Goal: Task Accomplishment & Management: Manage account settings

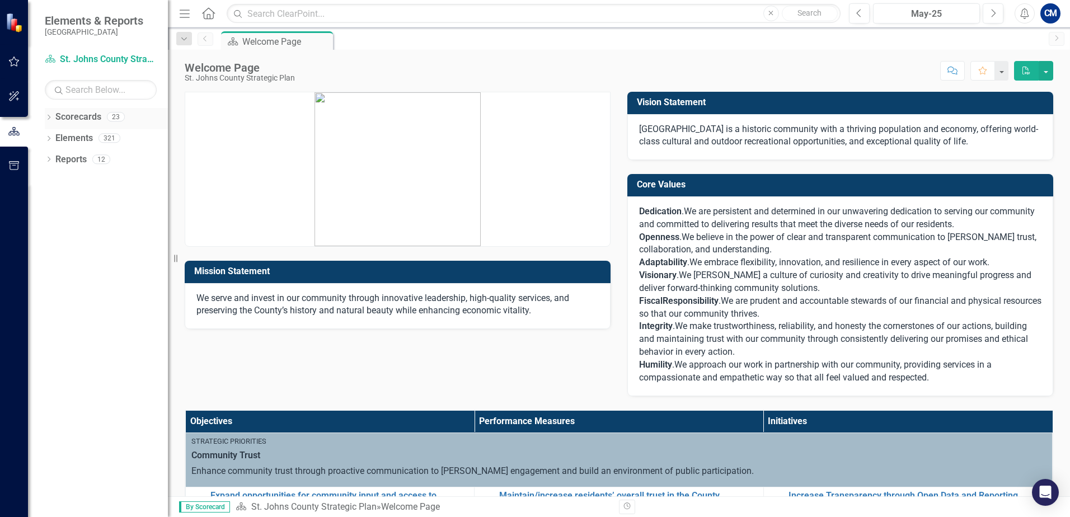
click at [51, 118] on icon "Dropdown" at bounding box center [49, 118] width 8 height 6
click at [18, 64] on icon "button" at bounding box center [14, 61] width 12 height 9
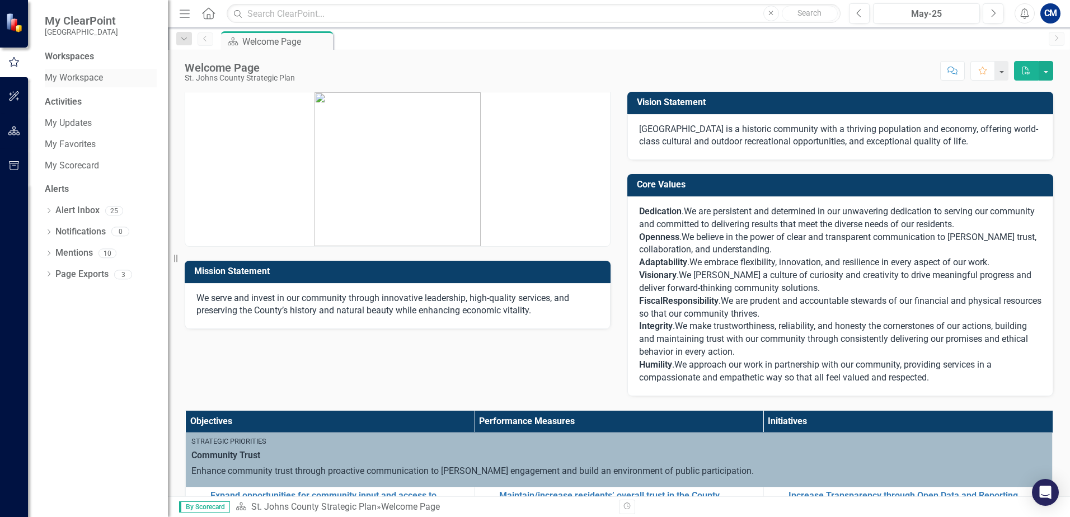
click at [78, 78] on link "My Workspace" at bounding box center [101, 78] width 112 height 13
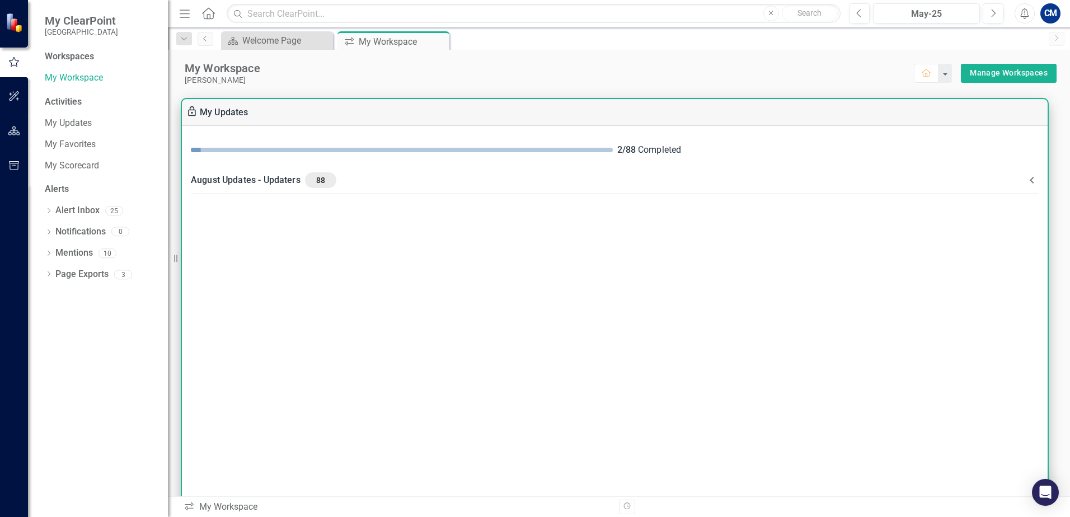
click at [1024, 179] on div "August Updates - Updaters 88" at bounding box center [608, 180] width 834 height 16
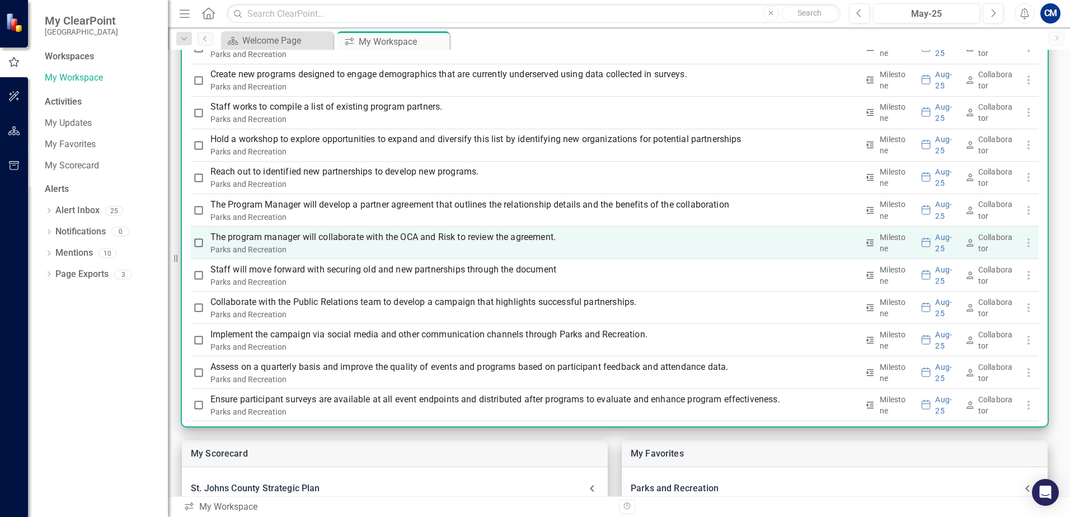
scroll to position [2347, 0]
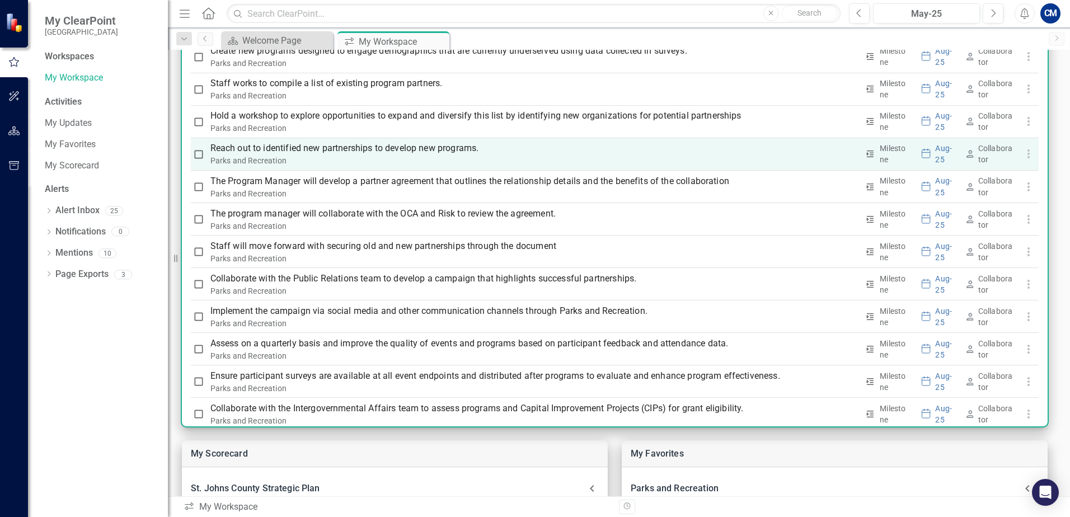
click at [385, 145] on p "Reach out to identified new partnerships to develop new programs." at bounding box center [534, 148] width 648 height 13
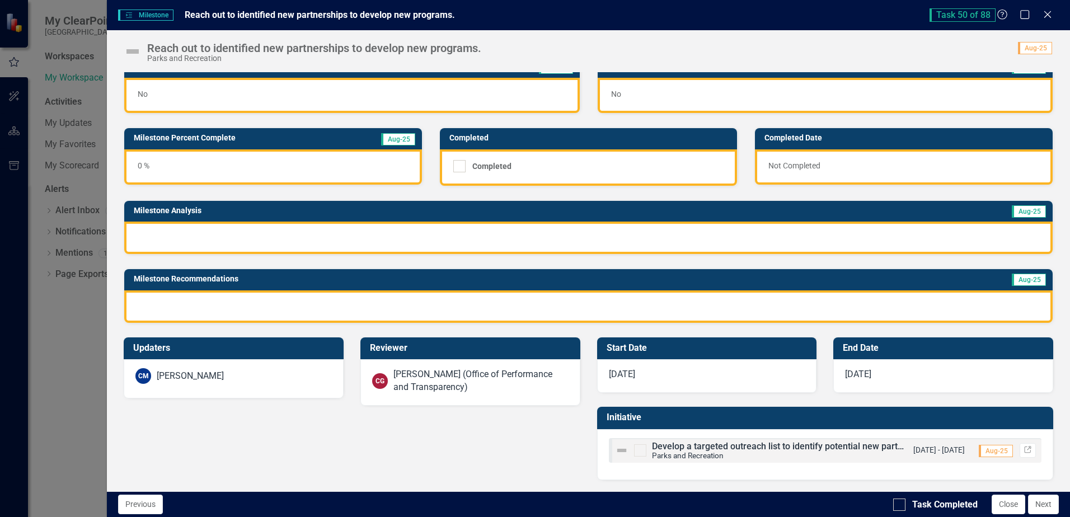
scroll to position [0, 0]
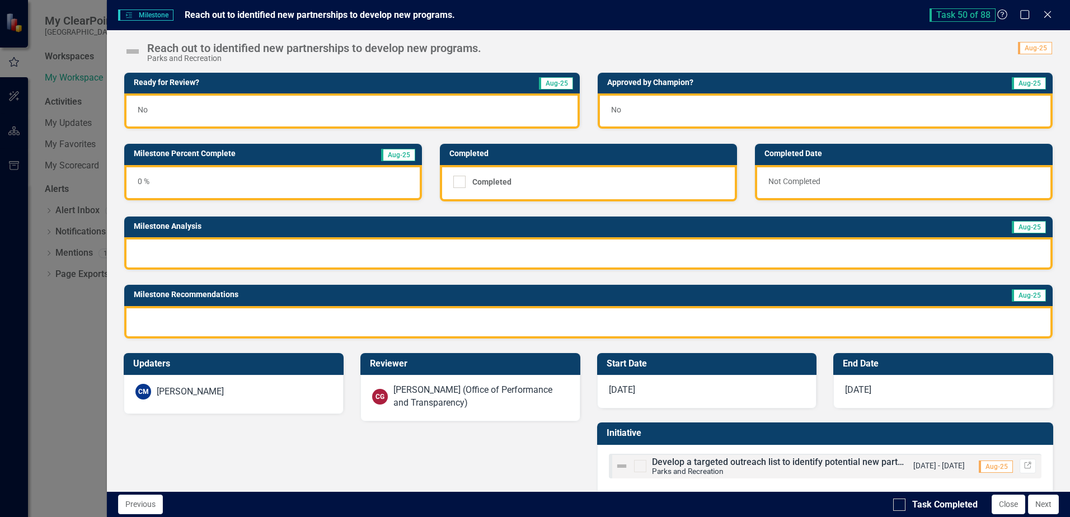
click at [54, 344] on div "Milestone Milestone Reach out to identified new partnerships to develop new pro…" at bounding box center [535, 258] width 1070 height 517
click at [1043, 17] on icon "Close" at bounding box center [1047, 14] width 14 height 11
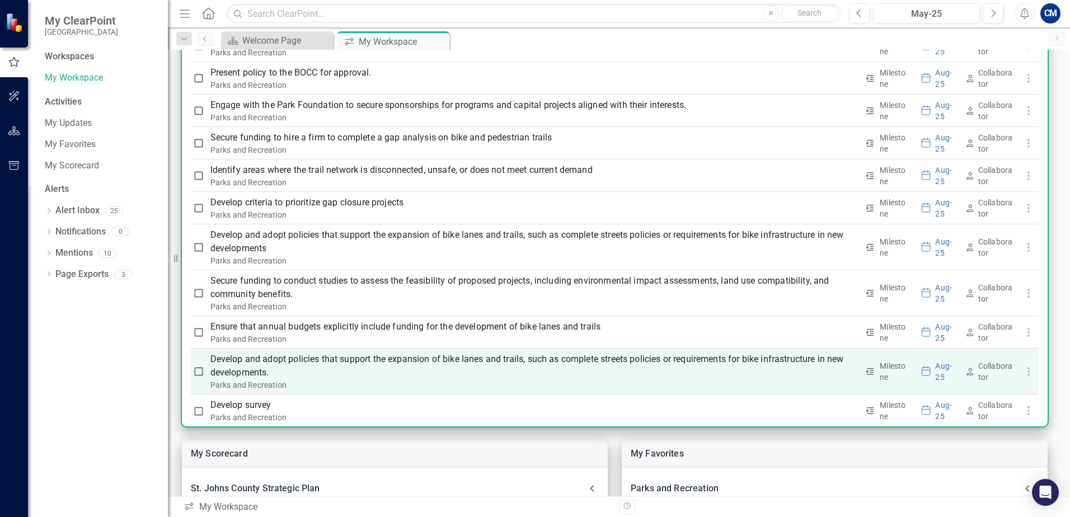
scroll to position [2906, 0]
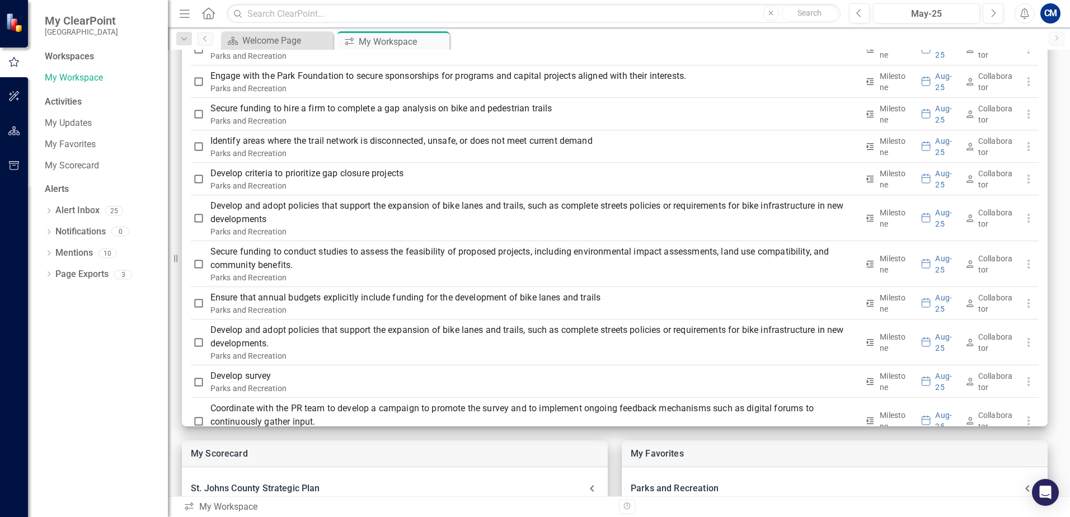
click at [93, 392] on div "Workspaces My Workspace Activities My Updates My Favorites My Scorecard Alerts …" at bounding box center [98, 283] width 140 height 467
click at [253, 41] on div "Welcome Page" at bounding box center [279, 41] width 74 height 14
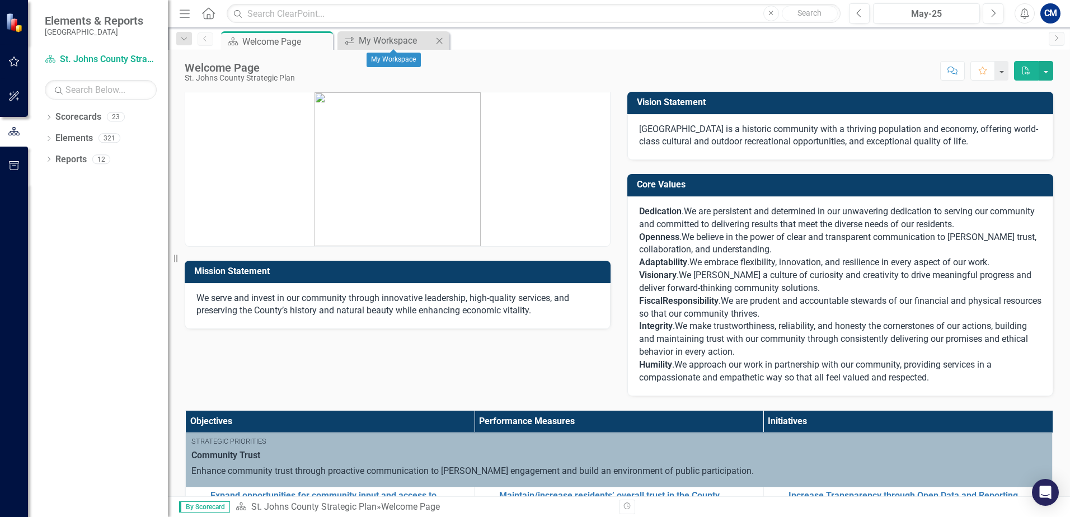
click at [439, 40] on icon "Close" at bounding box center [439, 40] width 11 height 9
click at [16, 62] on icon "button" at bounding box center [14, 61] width 12 height 9
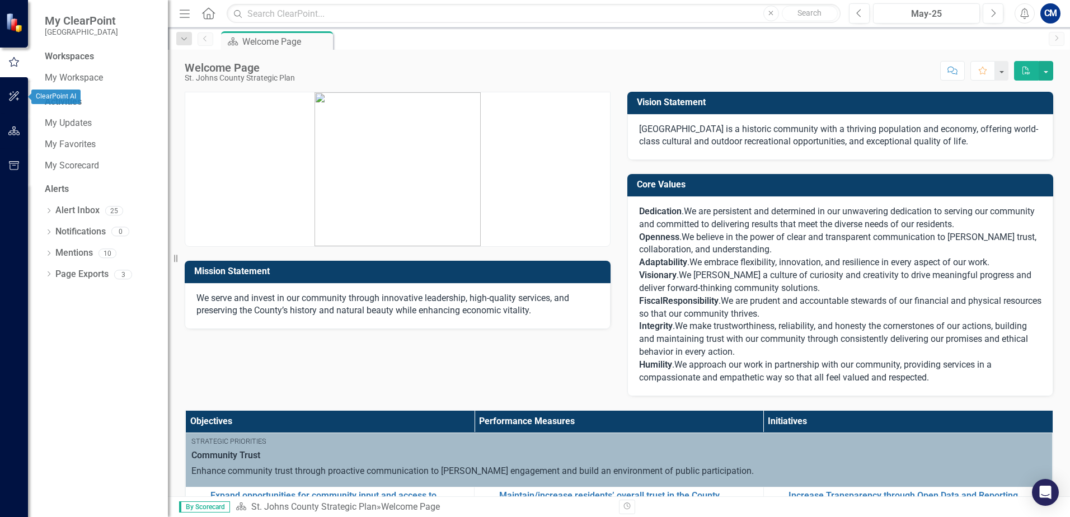
click at [14, 93] on icon "button" at bounding box center [14, 96] width 12 height 9
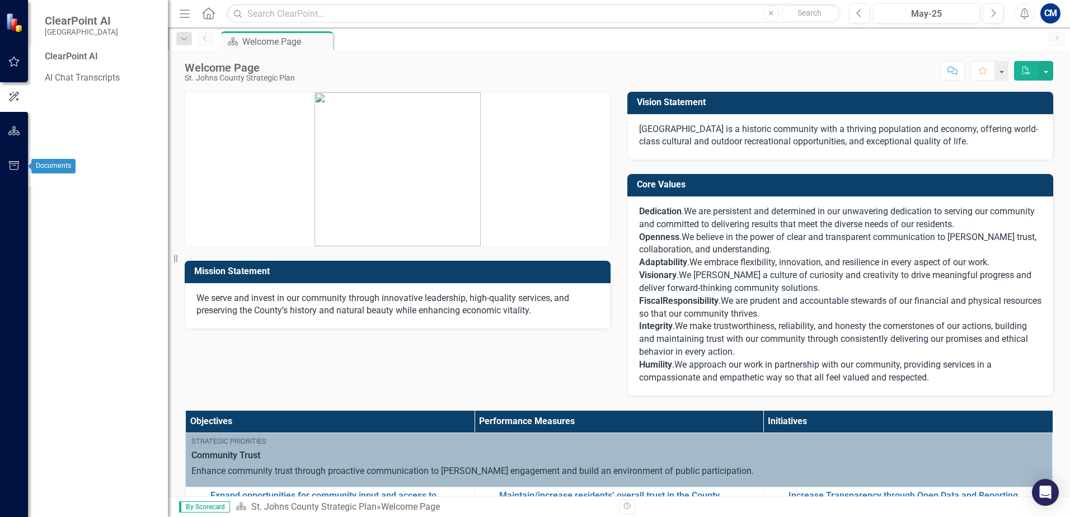
click at [13, 131] on icon "button" at bounding box center [14, 130] width 12 height 9
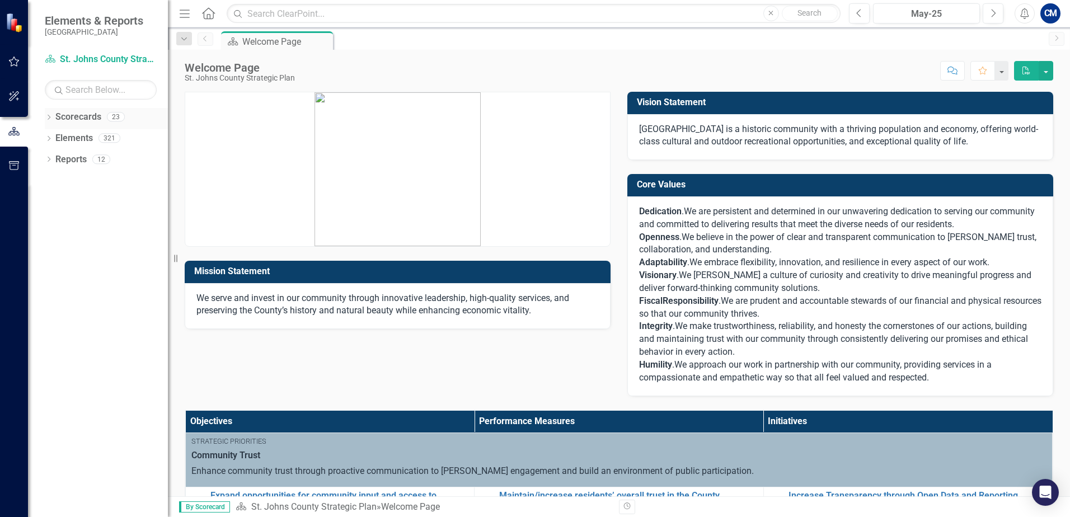
click at [98, 119] on link "Scorecards" at bounding box center [78, 117] width 46 height 13
click at [54, 121] on div "Dropdown Scorecards 23" at bounding box center [106, 118] width 123 height 21
click at [49, 117] on icon "Dropdown" at bounding box center [49, 118] width 8 height 6
click at [57, 138] on icon "Dropdown" at bounding box center [54, 137] width 8 height 7
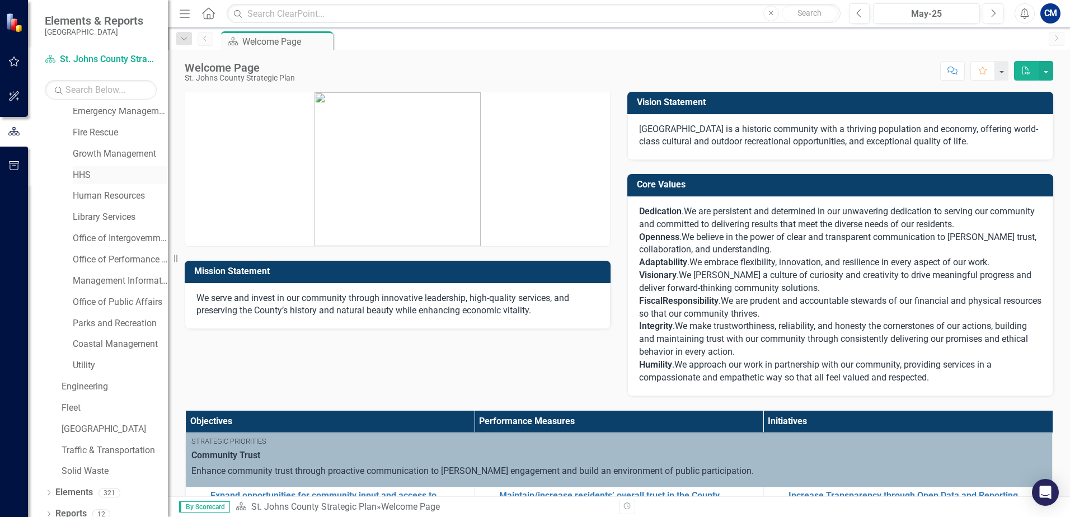
scroll to position [142, 0]
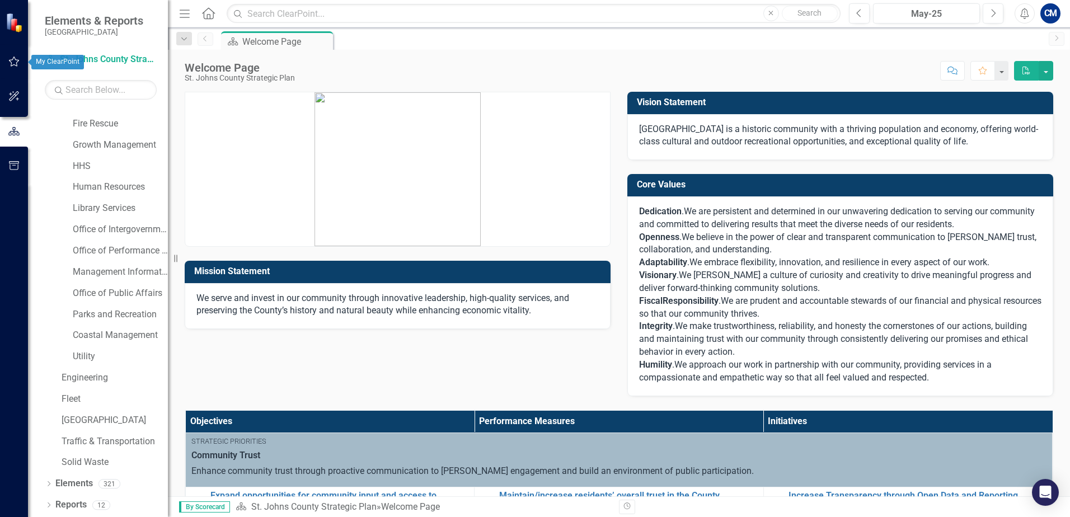
click at [14, 61] on icon "button" at bounding box center [14, 61] width 12 height 9
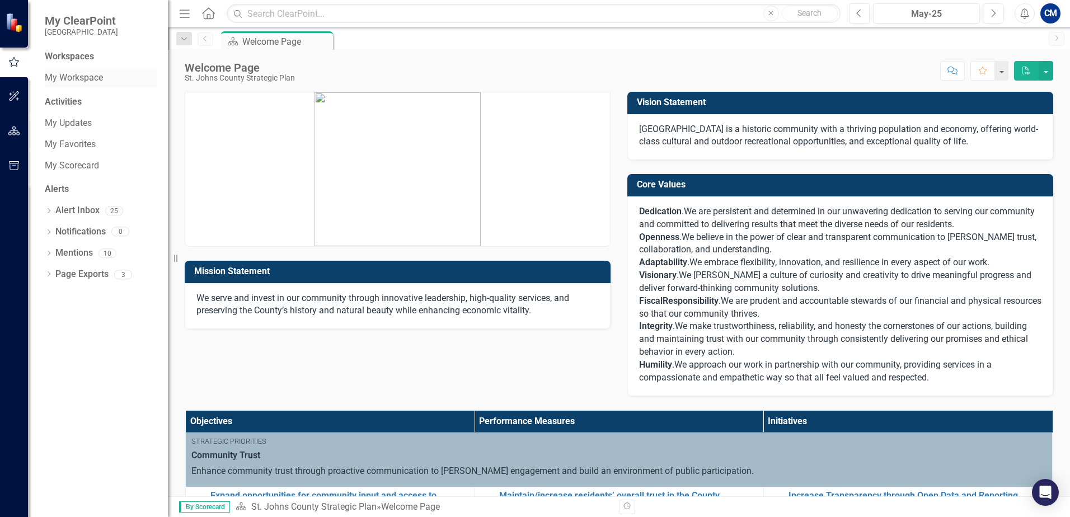
click at [65, 77] on link "My Workspace" at bounding box center [101, 78] width 112 height 13
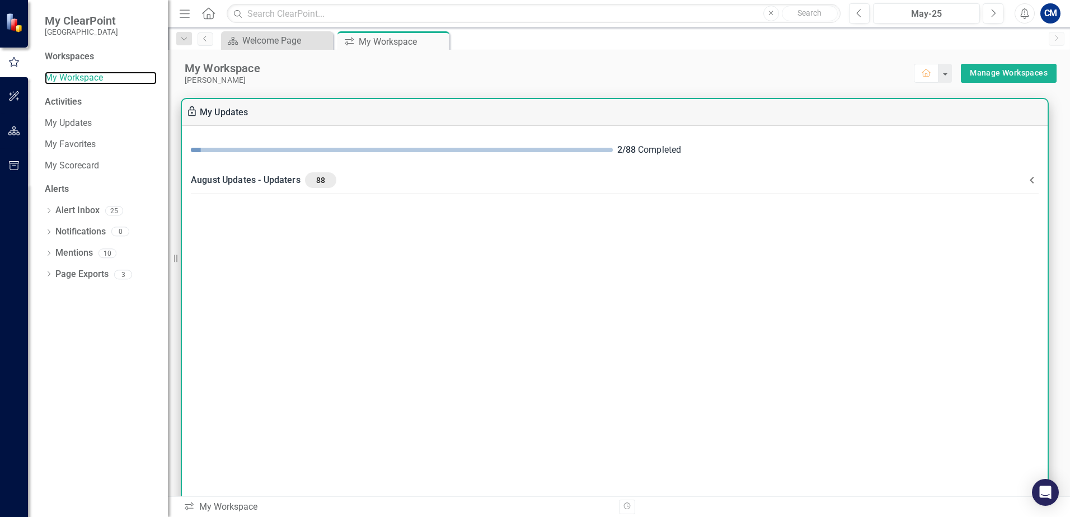
scroll to position [56, 0]
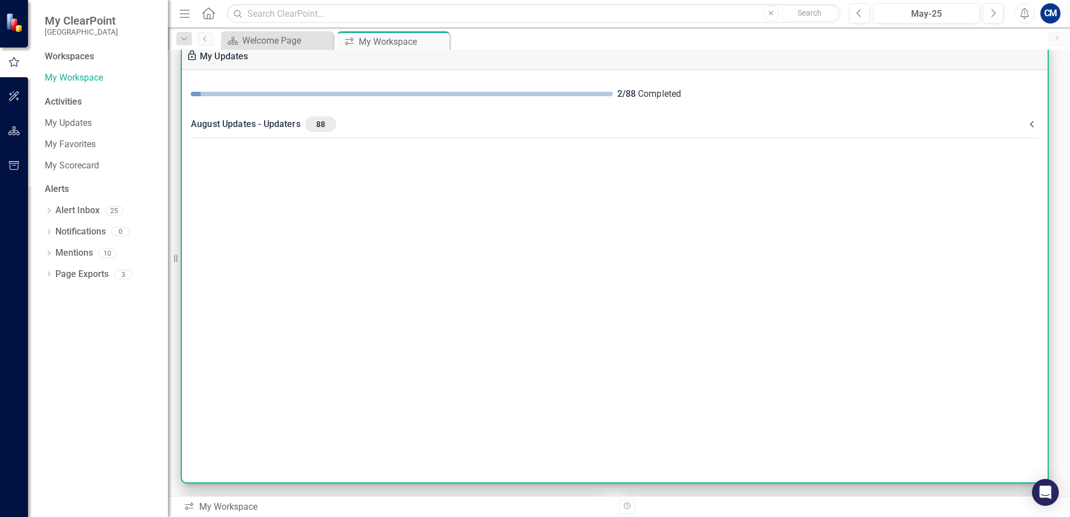
click at [1032, 123] on icon at bounding box center [1031, 124] width 4 height 7
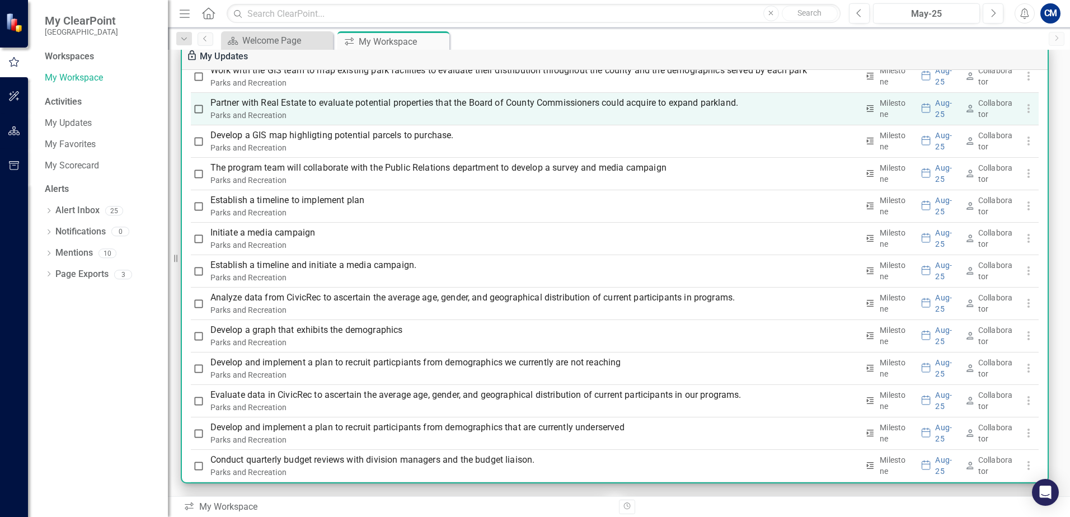
scroll to position [1790, 0]
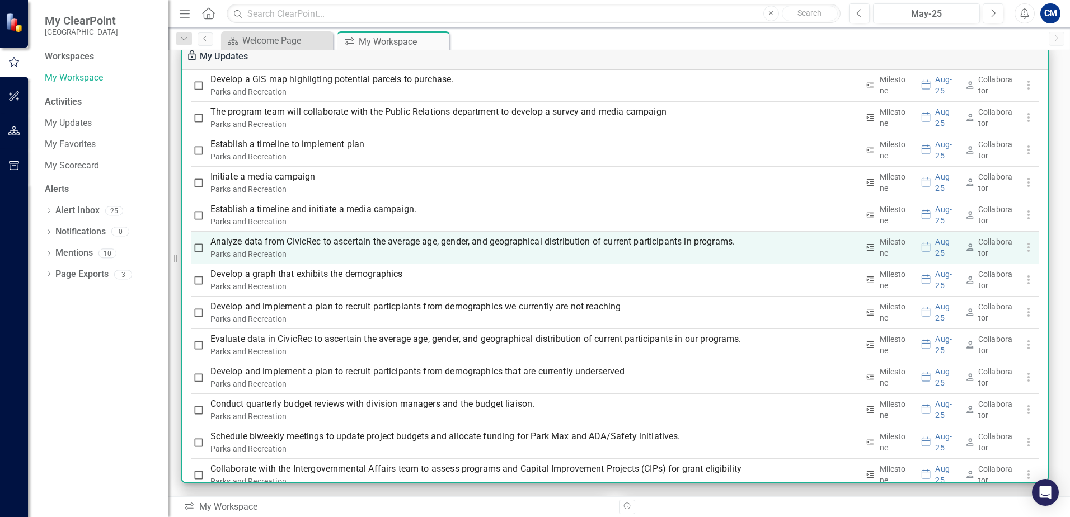
click at [487, 244] on p "Analyze data from CivicRec to ascertain the average age, gender, and geographic…" at bounding box center [534, 241] width 648 height 13
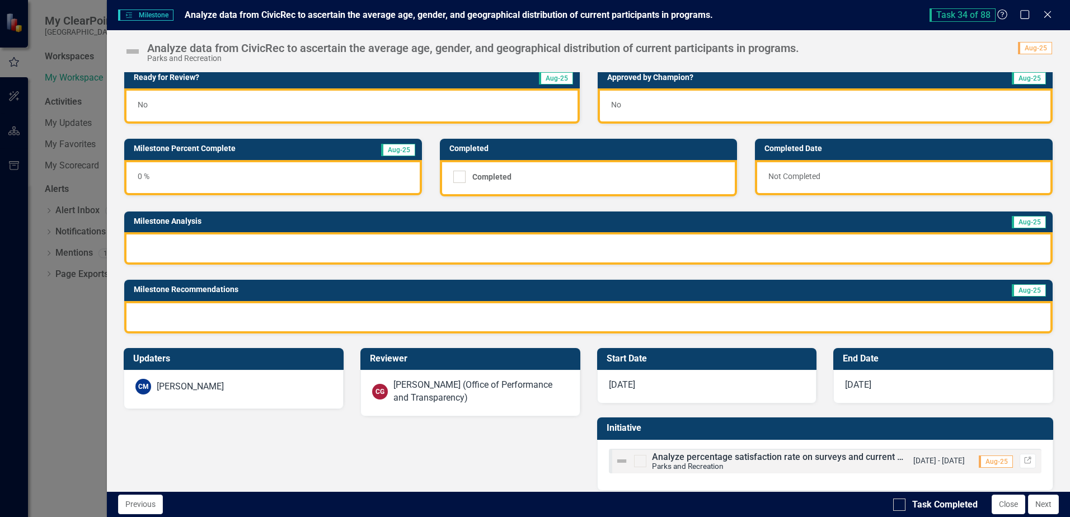
scroll to position [0, 0]
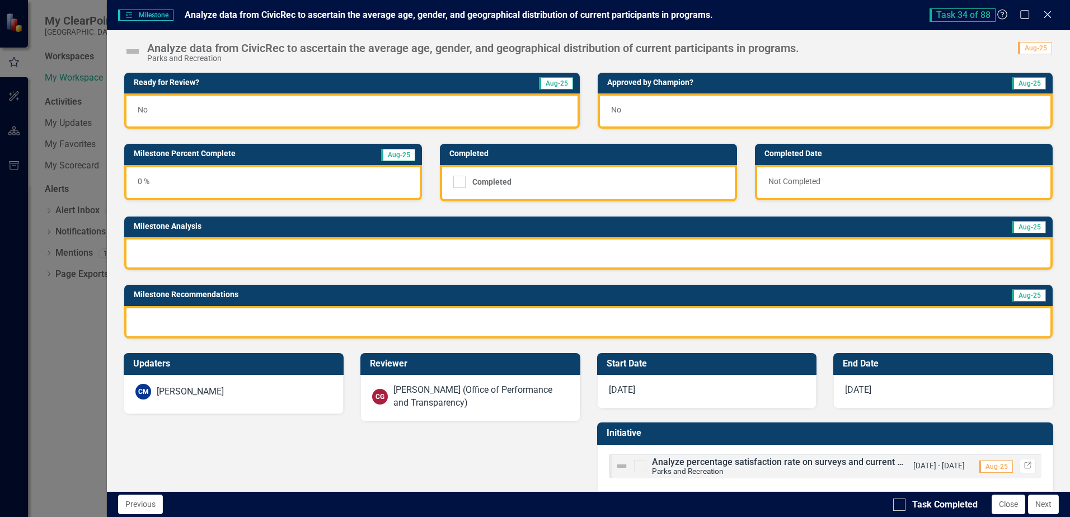
click at [144, 112] on span "No" at bounding box center [143, 109] width 10 height 9
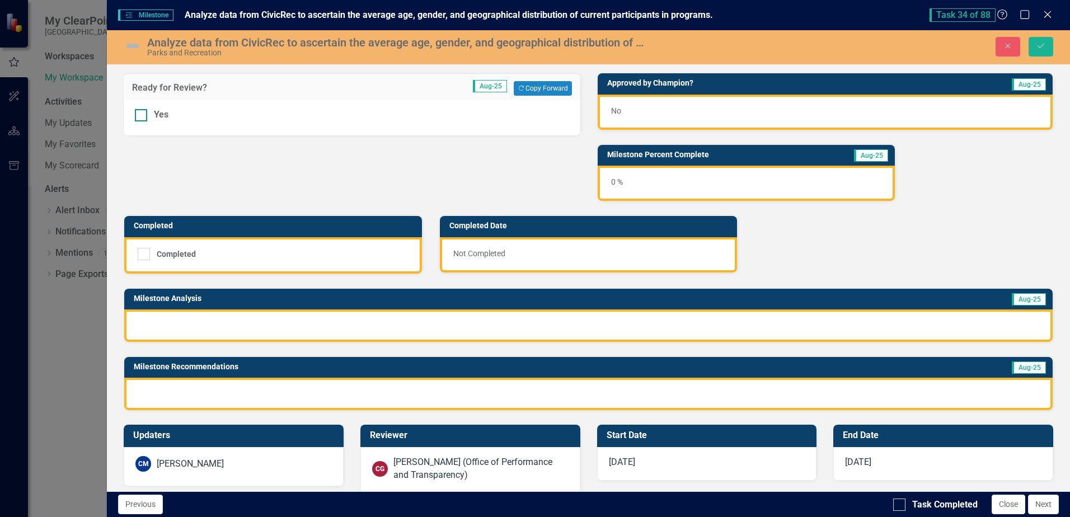
click at [145, 112] on div at bounding box center [141, 115] width 12 height 12
click at [142, 112] on input "Yes" at bounding box center [138, 112] width 7 height 7
checkbox input "true"
click at [604, 111] on div "No" at bounding box center [825, 112] width 455 height 35
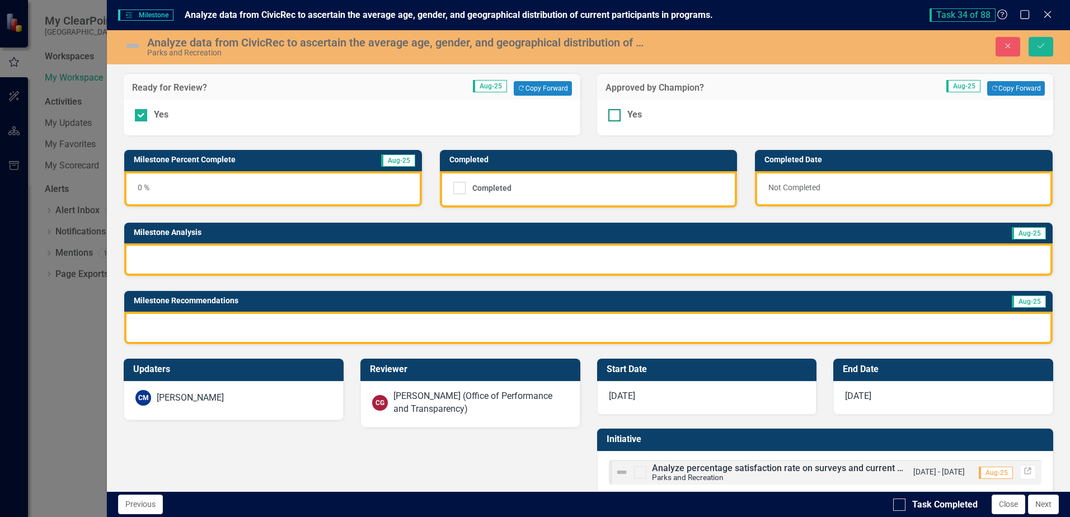
click at [613, 115] on div at bounding box center [614, 115] width 12 height 12
click at [613, 115] on input "Yes" at bounding box center [611, 112] width 7 height 7
checkbox input "true"
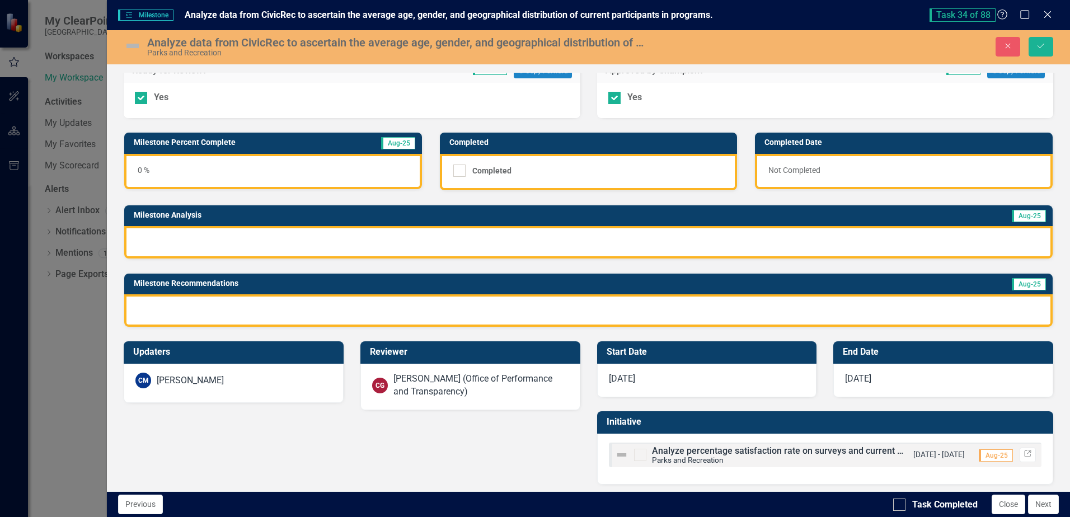
scroll to position [21, 0]
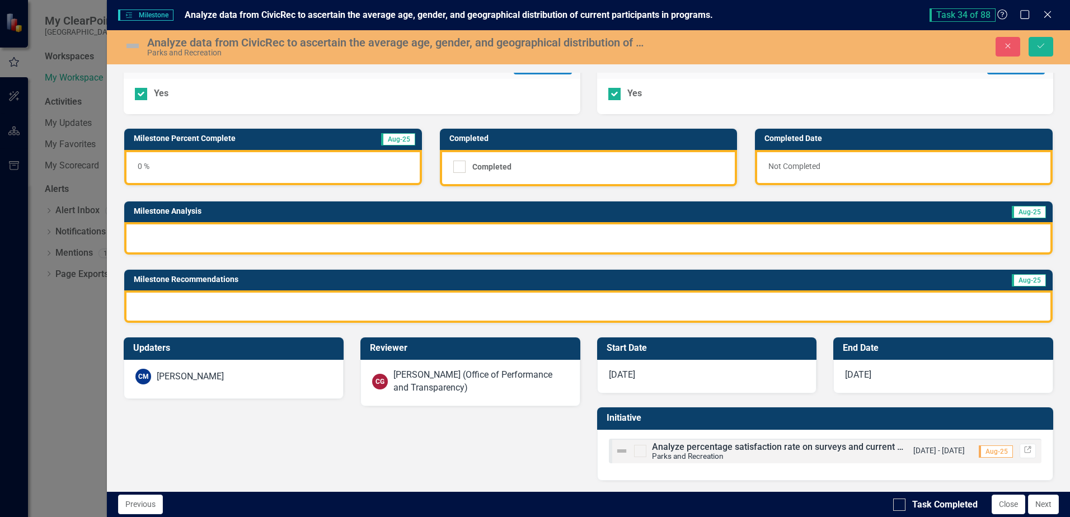
click at [866, 231] on div at bounding box center [588, 238] width 928 height 32
click at [1012, 241] on div at bounding box center [588, 238] width 928 height 32
click at [1010, 241] on div at bounding box center [588, 238] width 928 height 32
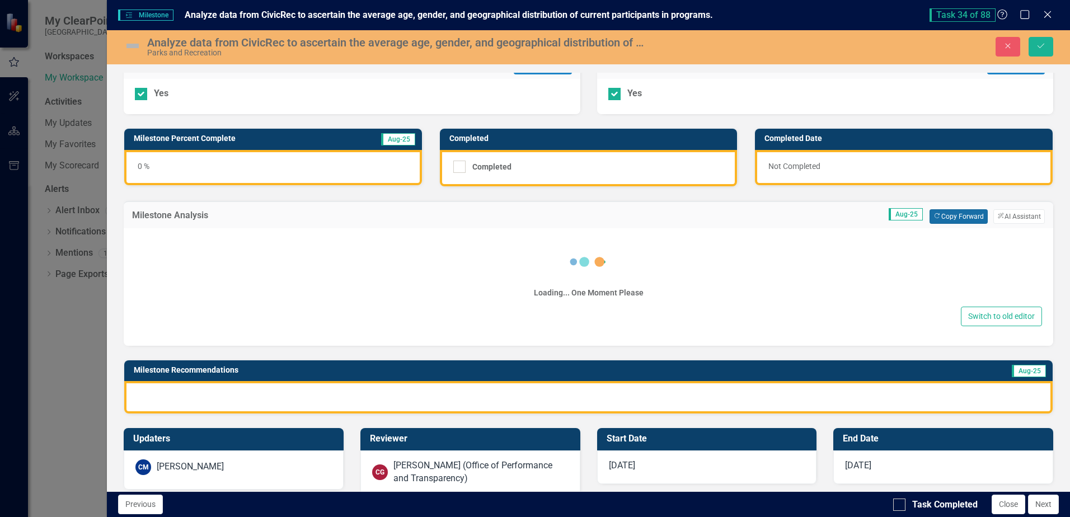
click at [963, 214] on button "Copy Forward Copy Forward" at bounding box center [958, 216] width 58 height 15
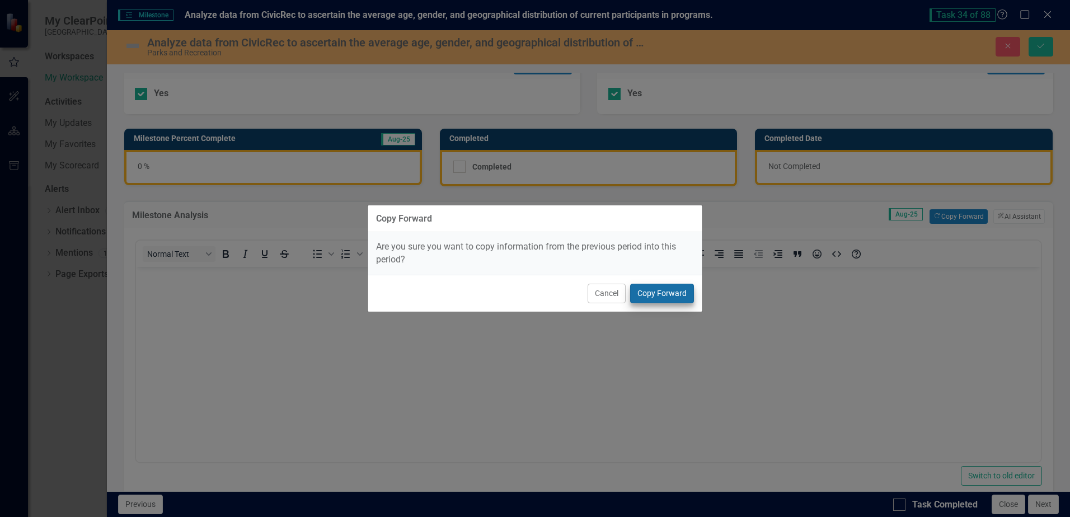
scroll to position [0, 0]
drag, startPoint x: 667, startPoint y: 291, endPoint x: 665, endPoint y: 283, distance: 8.1
click at [666, 287] on button "Copy Forward" at bounding box center [662, 294] width 64 height 20
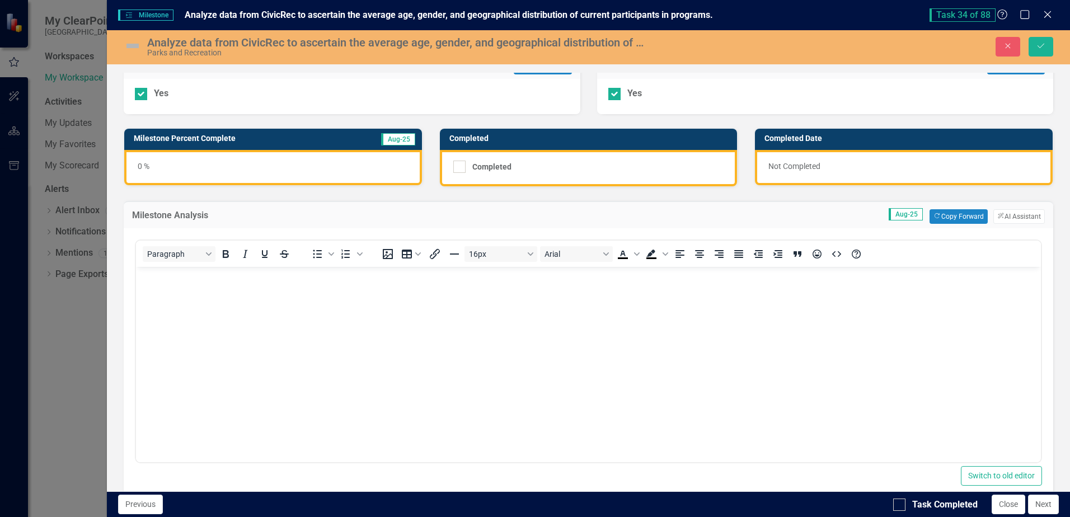
click at [656, 290] on body "Rich Text Area. Press ALT-0 for help." at bounding box center [588, 350] width 905 height 168
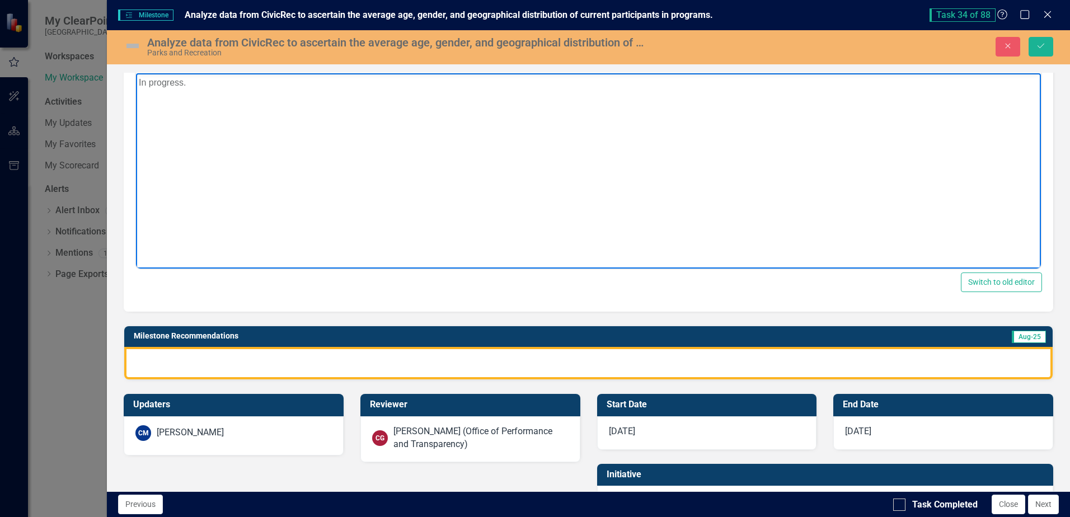
scroll to position [271, 0]
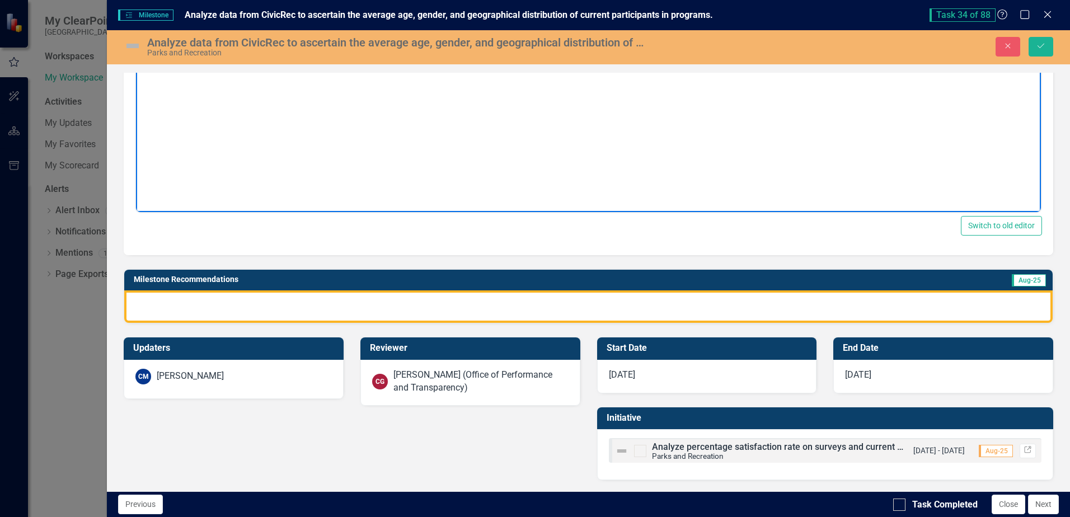
click at [942, 307] on div at bounding box center [588, 306] width 928 height 32
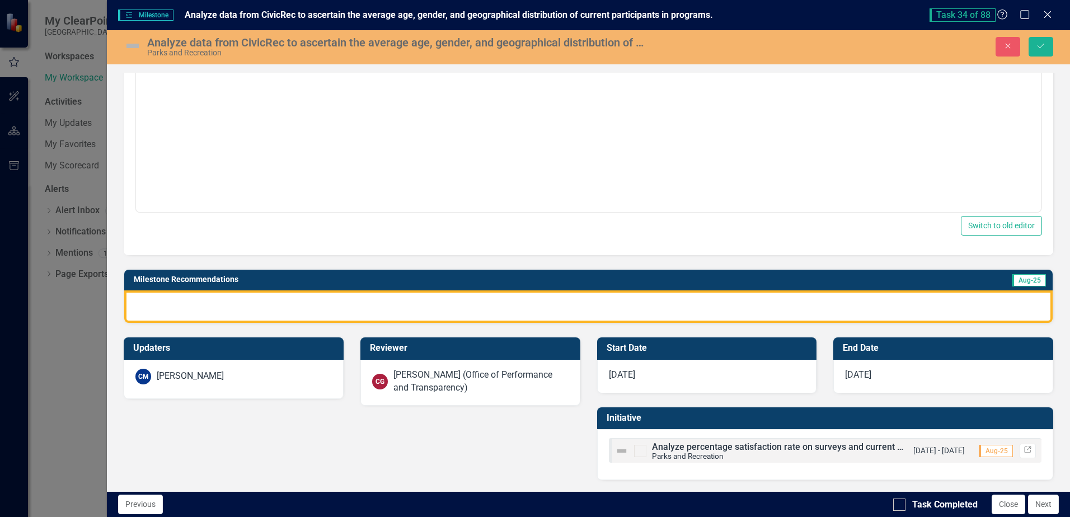
click at [942, 307] on div at bounding box center [588, 306] width 928 height 32
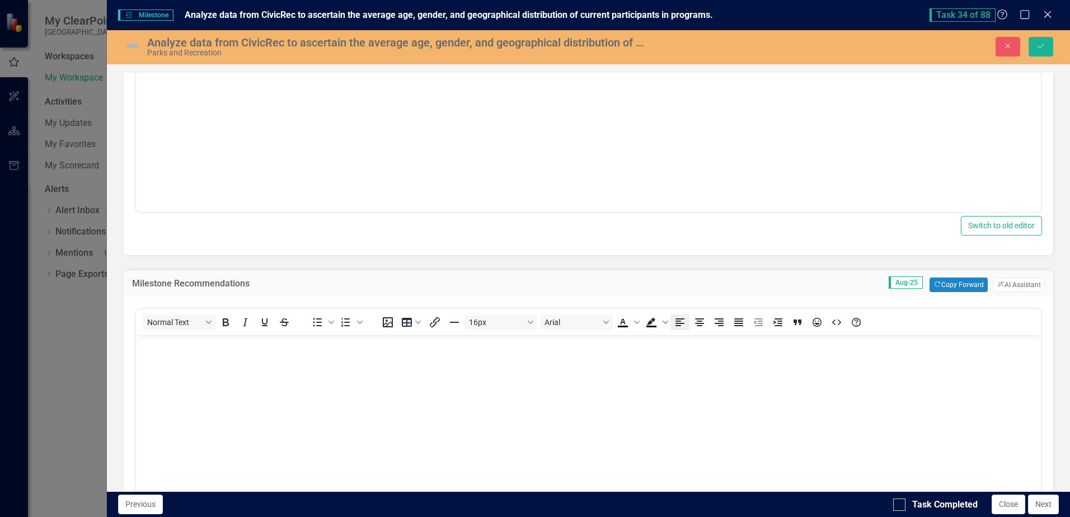
scroll to position [0, 0]
click at [949, 285] on button "Copy Forward Copy Forward" at bounding box center [958, 285] width 58 height 15
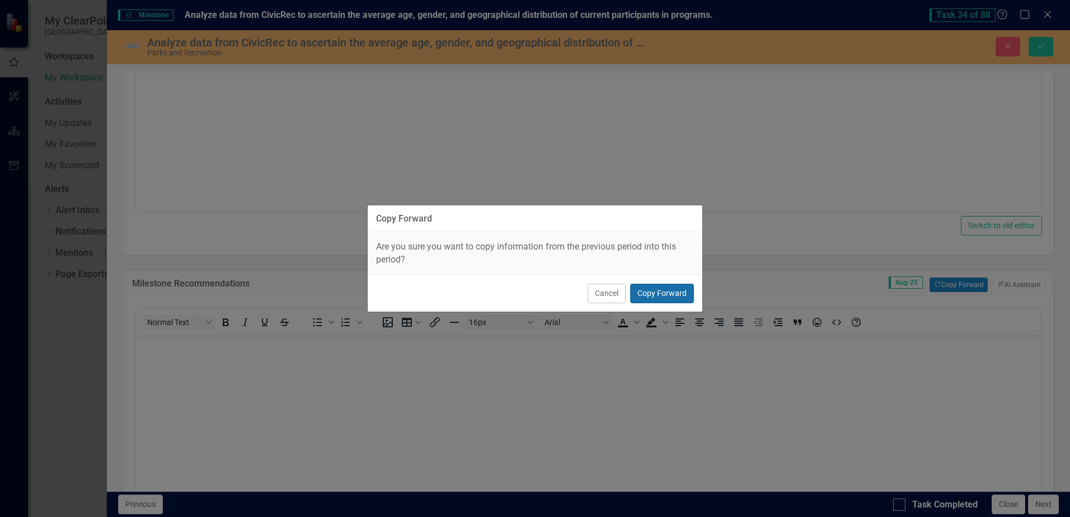
click at [655, 299] on button "Copy Forward" at bounding box center [662, 294] width 64 height 20
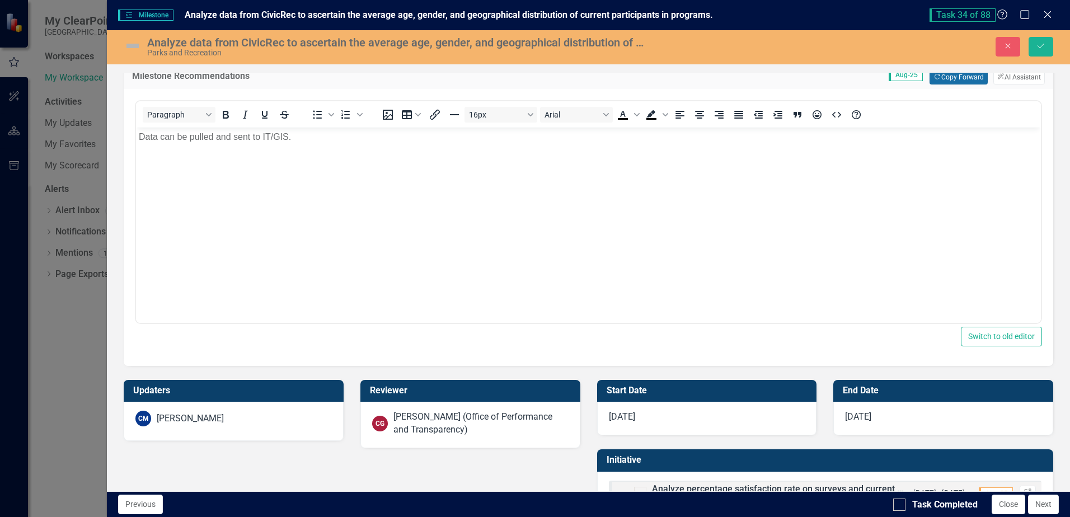
scroll to position [521, 0]
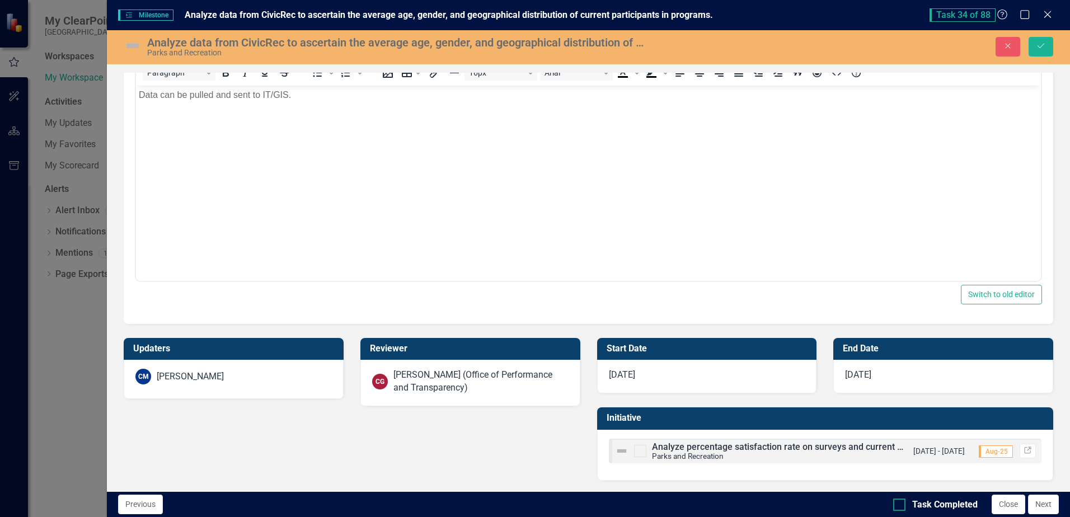
drag, startPoint x: 895, startPoint y: 504, endPoint x: 1017, endPoint y: 397, distance: 161.7
click at [896, 504] on input "Task Completed" at bounding box center [896, 501] width 7 height 7
checkbox input "true"
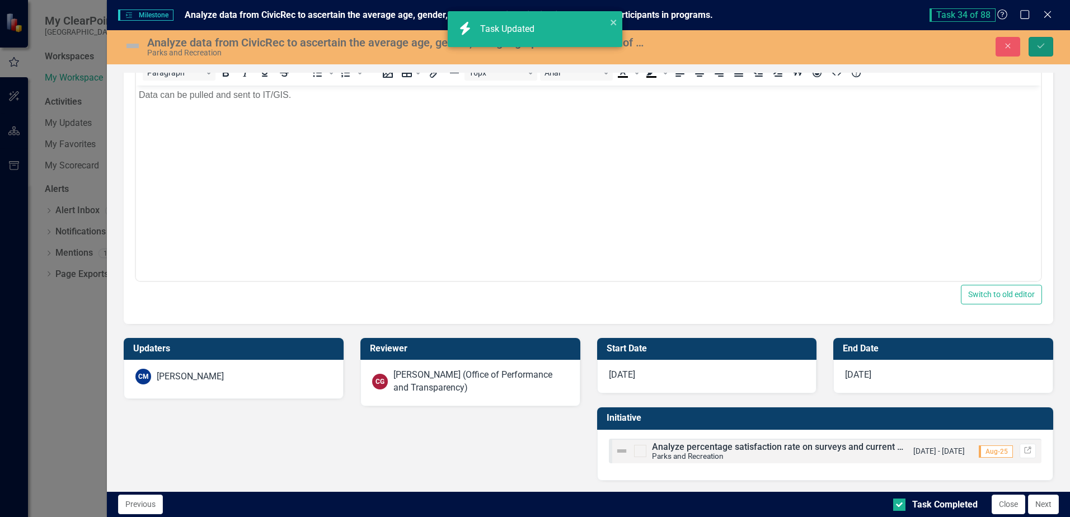
click at [1046, 48] on button "Save" at bounding box center [1040, 47] width 25 height 20
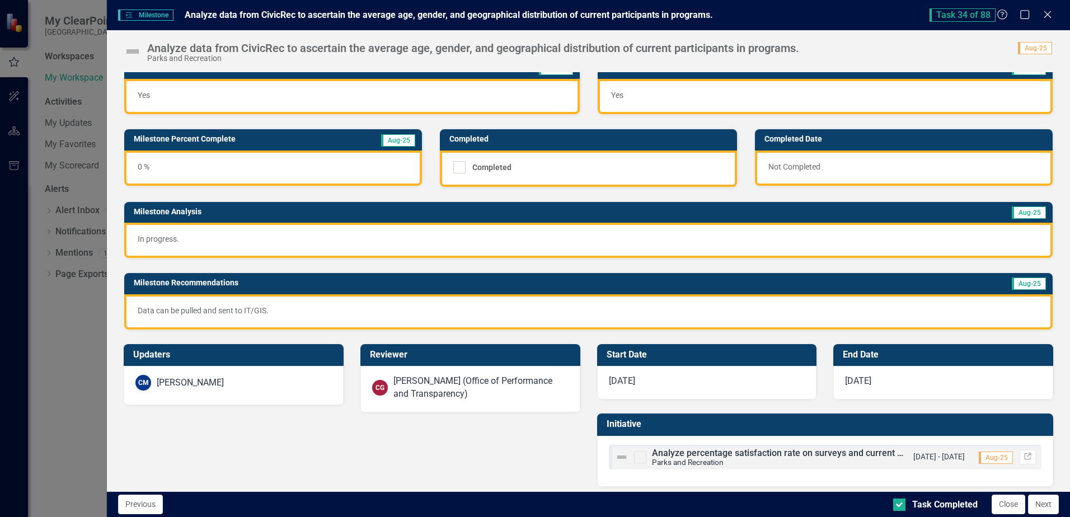
scroll to position [21, 0]
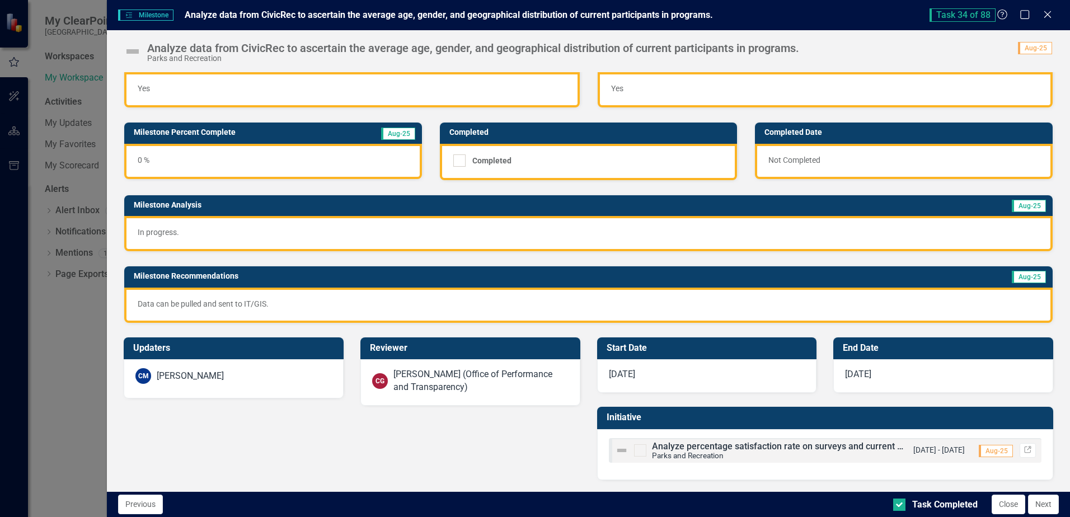
click at [1034, 505] on button "Next" at bounding box center [1043, 505] width 31 height 20
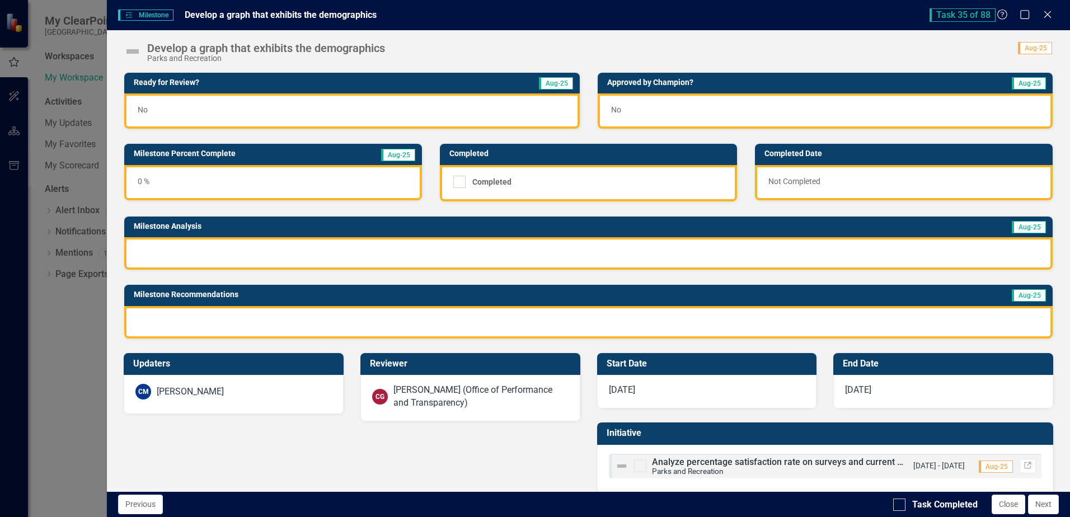
click at [219, 107] on div "No" at bounding box center [351, 110] width 455 height 35
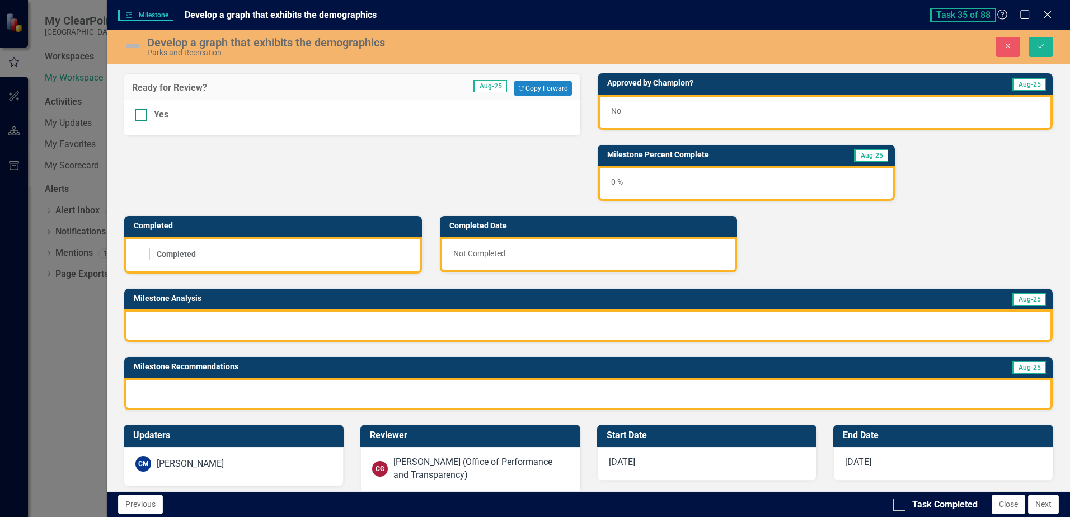
click at [141, 114] on input "Yes" at bounding box center [138, 112] width 7 height 7
checkbox input "true"
click at [194, 325] on div at bounding box center [588, 325] width 928 height 32
click at [194, 323] on div at bounding box center [588, 325] width 928 height 32
click at [905, 324] on div at bounding box center [588, 325] width 928 height 32
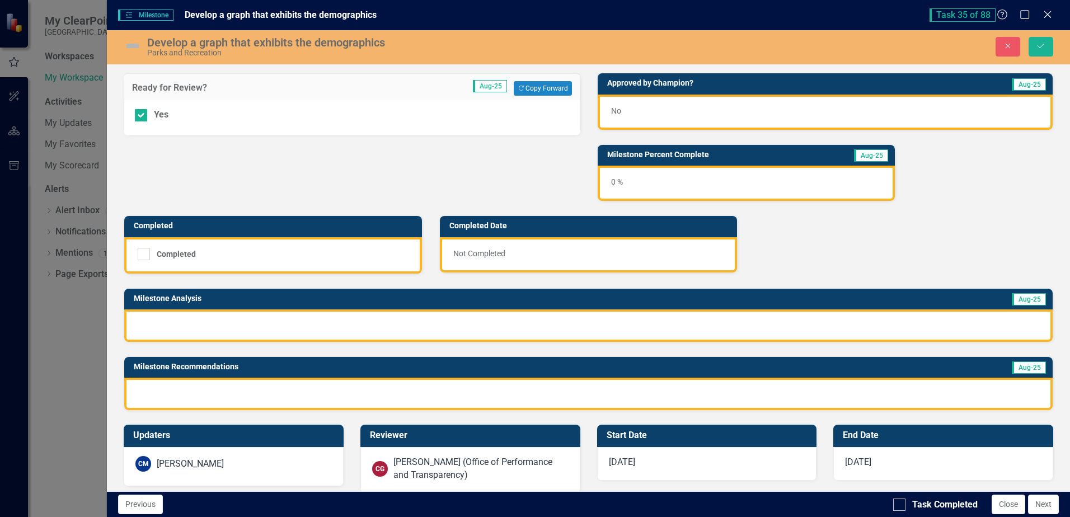
click at [516, 318] on div at bounding box center [588, 325] width 928 height 32
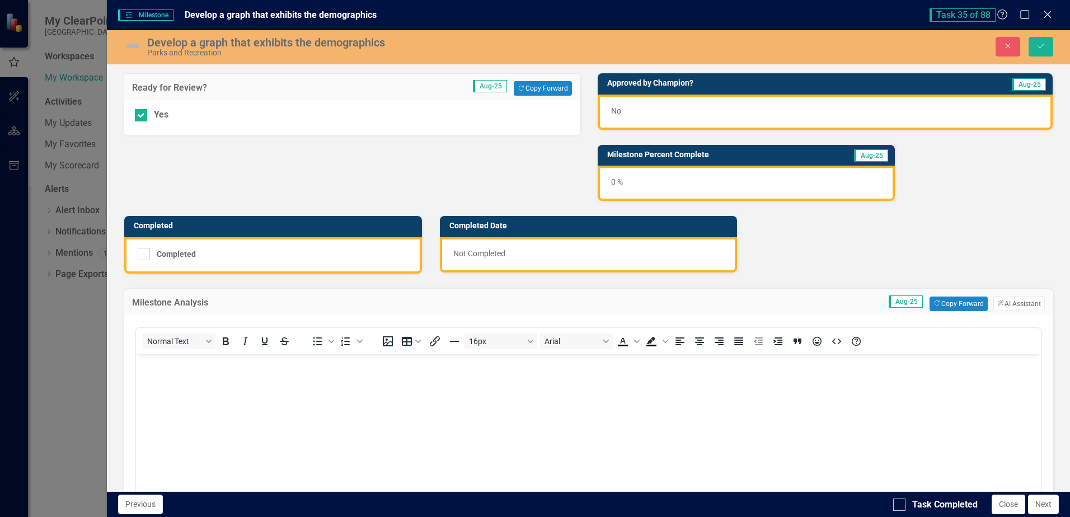
scroll to position [0, 0]
click at [960, 302] on button "Copy Forward Copy Forward" at bounding box center [958, 304] width 58 height 15
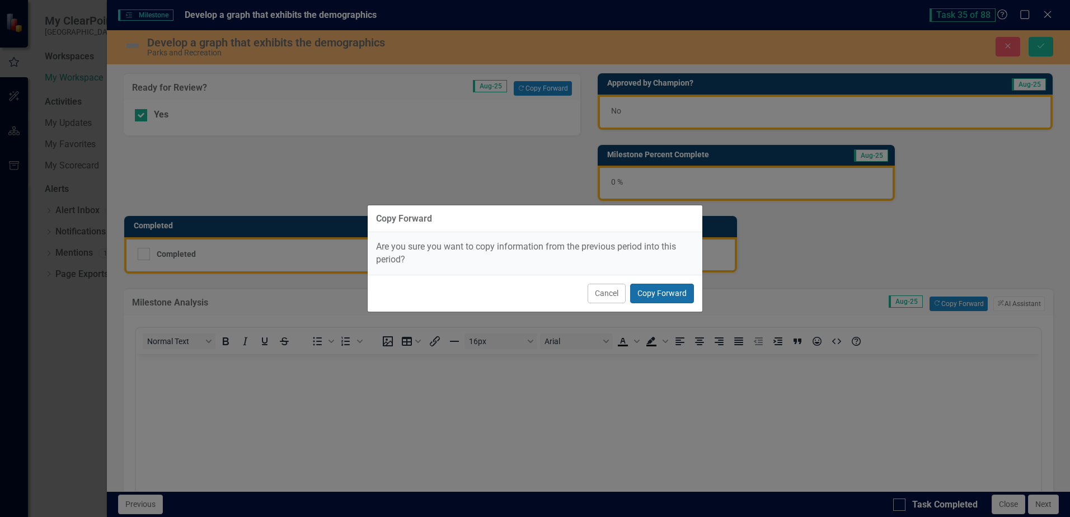
click at [672, 293] on button "Copy Forward" at bounding box center [662, 294] width 64 height 20
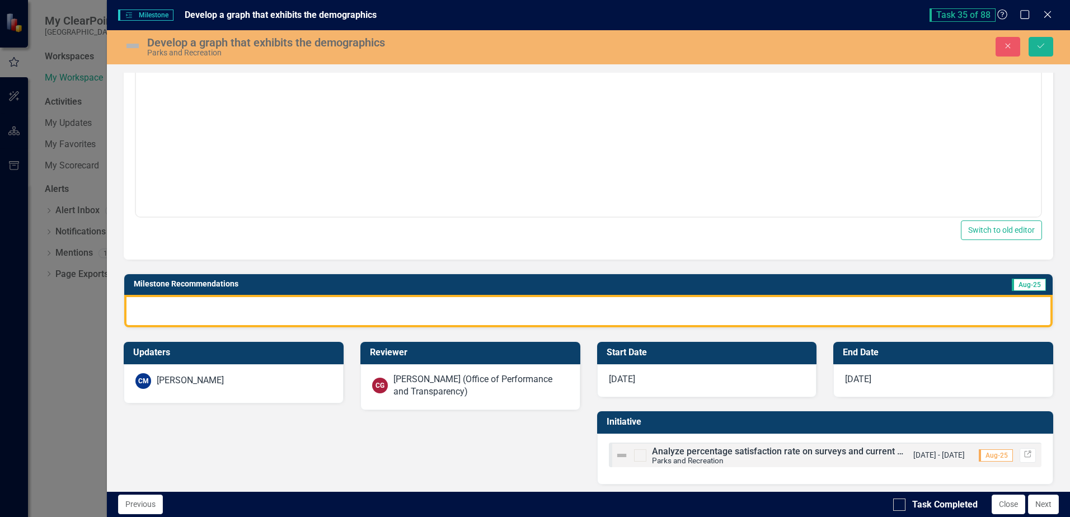
scroll to position [337, 0]
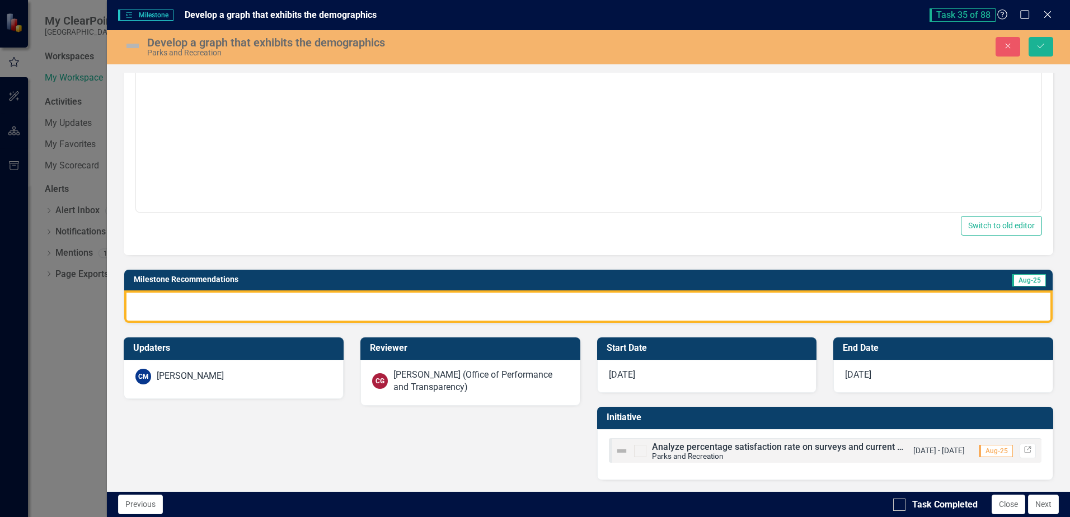
click at [595, 306] on div at bounding box center [588, 306] width 928 height 32
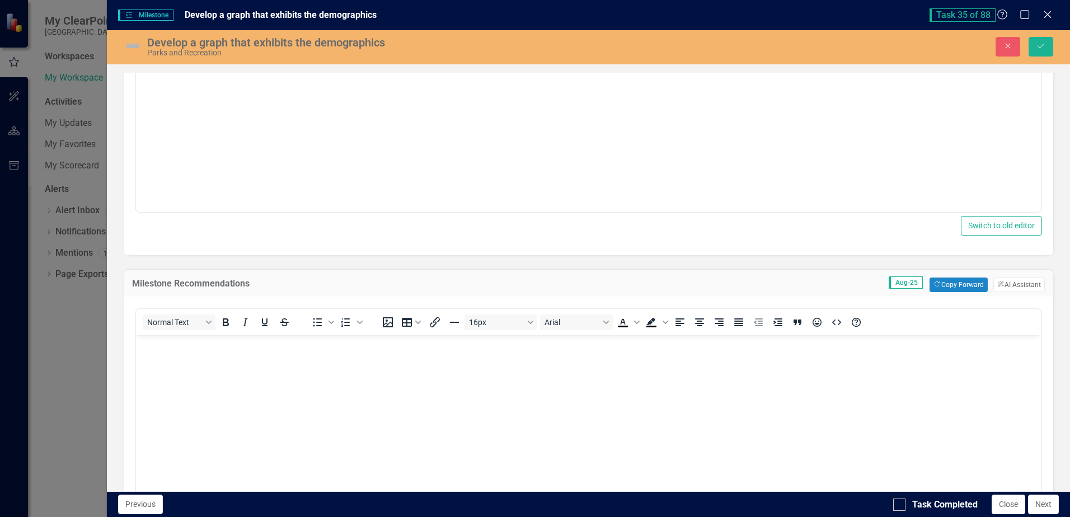
scroll to position [0, 0]
click at [946, 288] on button "Copy Forward Copy Forward" at bounding box center [958, 285] width 58 height 15
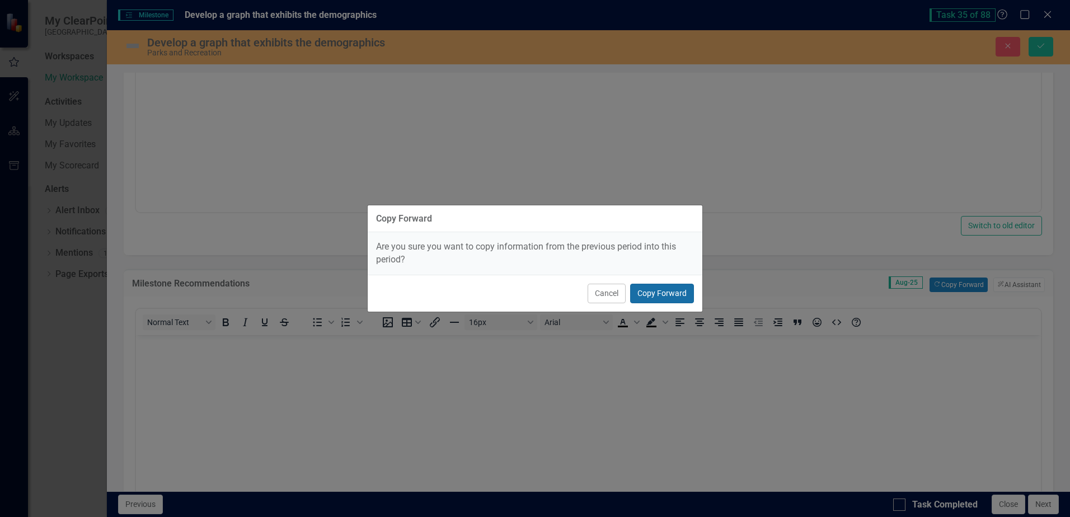
click at [658, 290] on button "Copy Forward" at bounding box center [662, 294] width 64 height 20
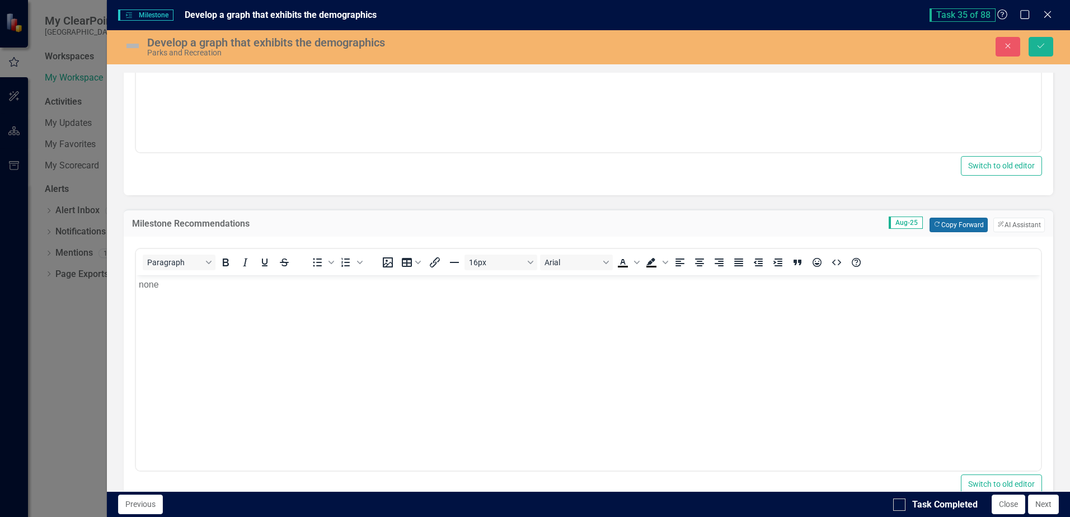
scroll to position [587, 0]
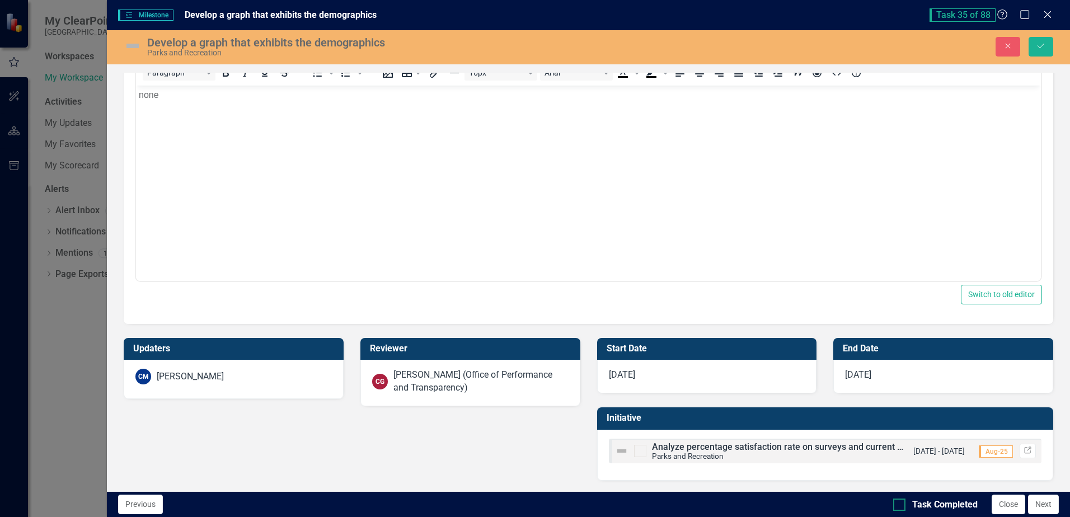
drag, startPoint x: 899, startPoint y: 505, endPoint x: 904, endPoint y: 501, distance: 7.2
click at [899, 507] on div at bounding box center [899, 504] width 12 height 12
click at [899, 506] on input "Task Completed" at bounding box center [896, 501] width 7 height 7
checkbox input "true"
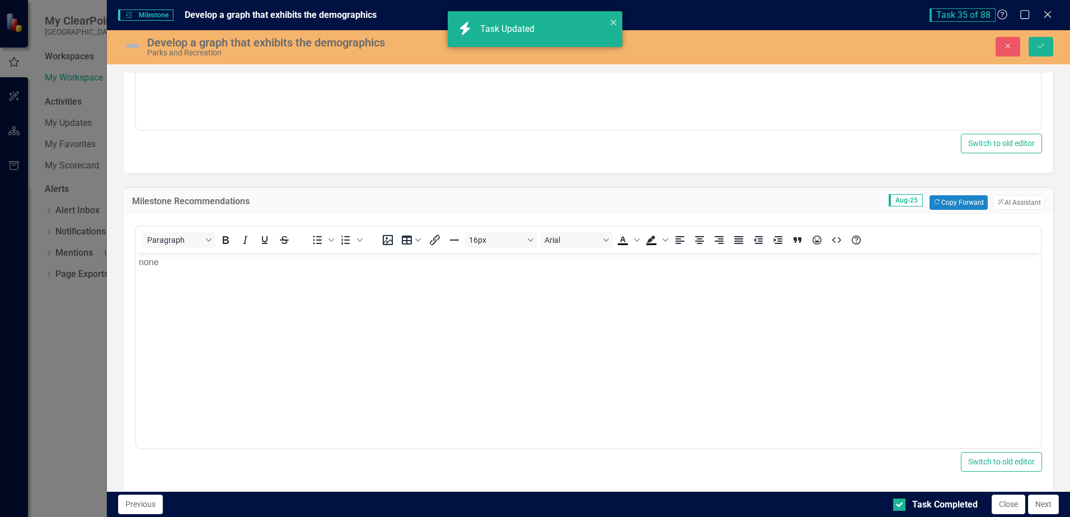
checkbox input "true"
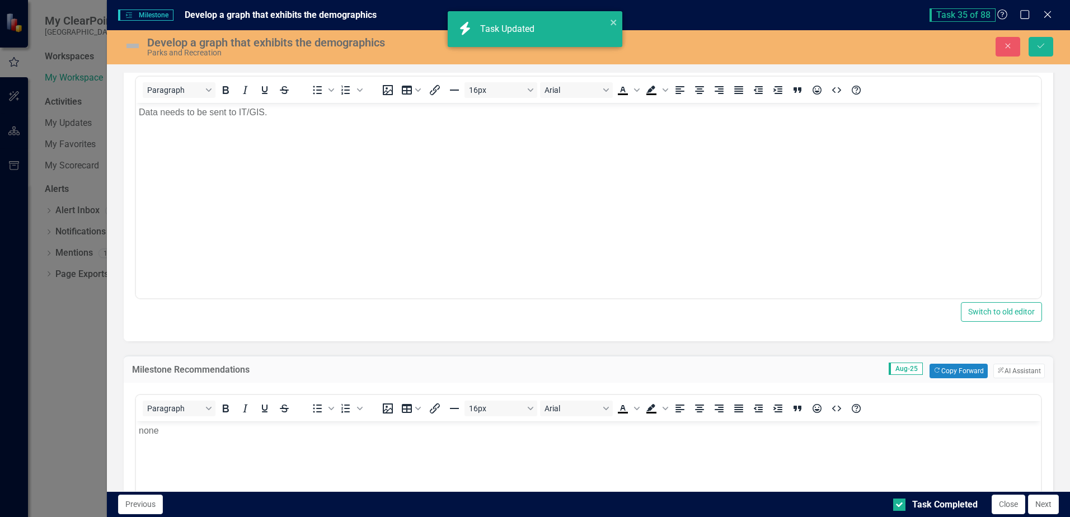
scroll to position [0, 0]
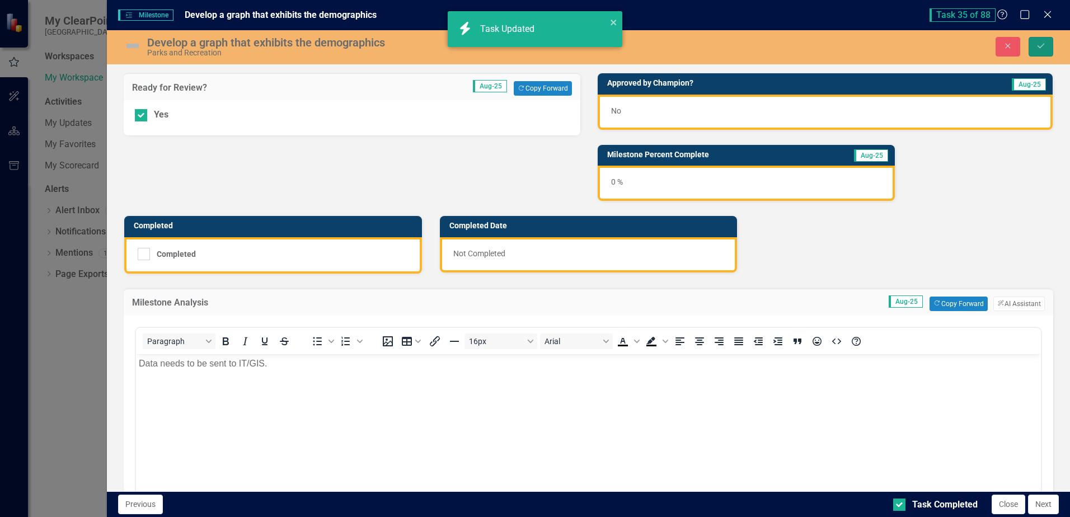
click at [1040, 44] on icon "Save" at bounding box center [1041, 46] width 10 height 8
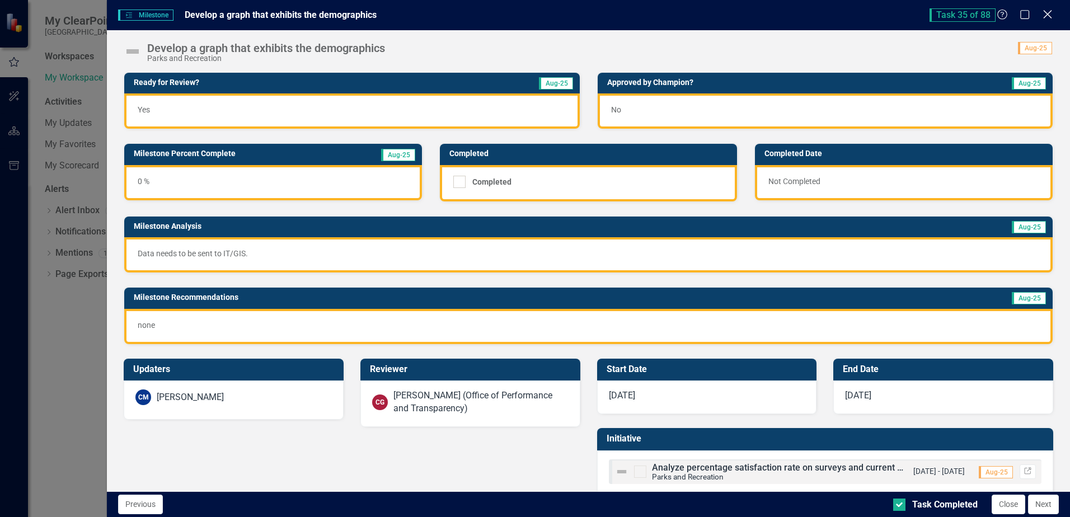
click at [1047, 13] on icon "Close" at bounding box center [1047, 14] width 14 height 11
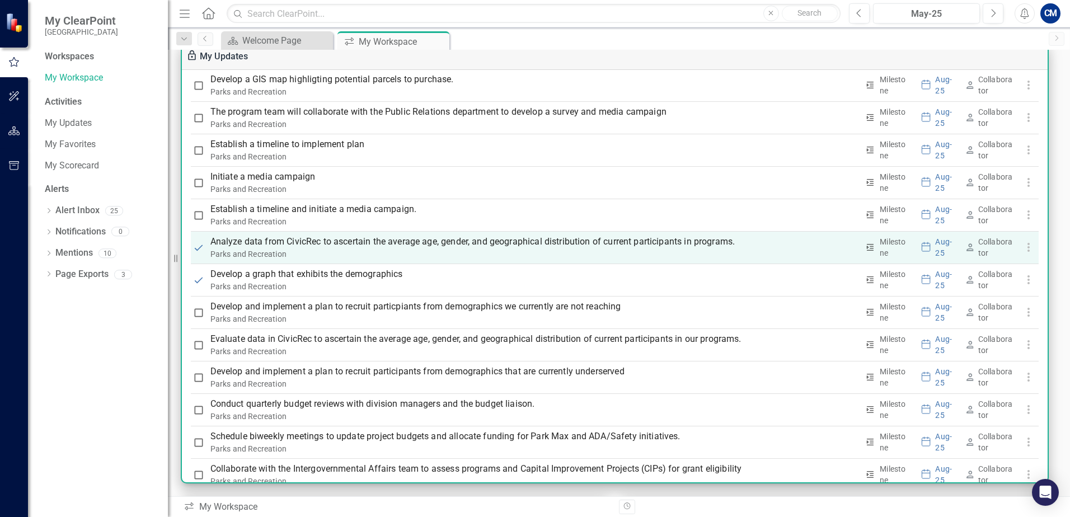
click at [485, 248] on p "Analyze data from CivicRec to ascertain the average age, gender, and geographic…" at bounding box center [534, 241] width 648 height 13
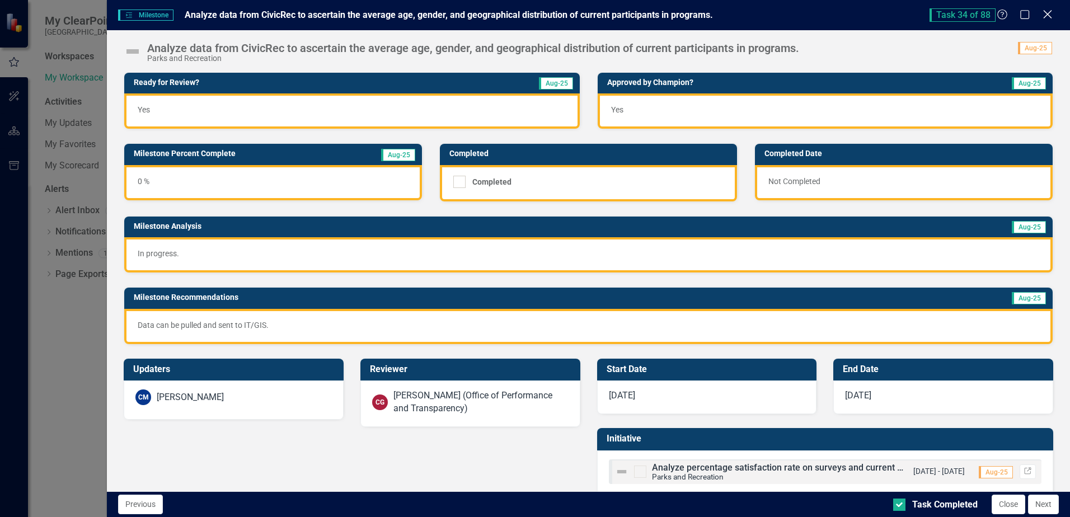
click at [1046, 19] on icon "Close" at bounding box center [1047, 14] width 14 height 11
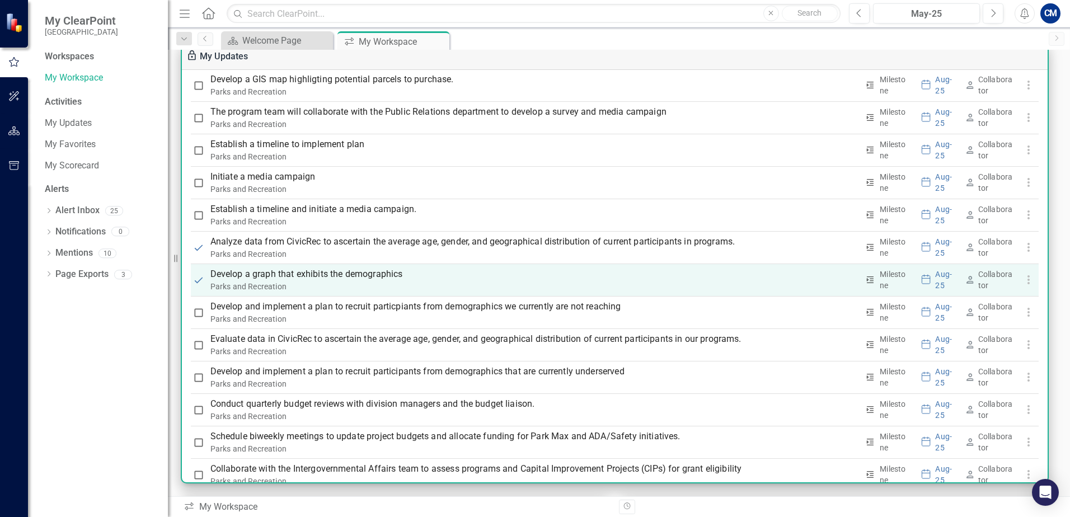
click at [359, 272] on p "Develop a graph that exhibits the demographics" at bounding box center [534, 273] width 648 height 13
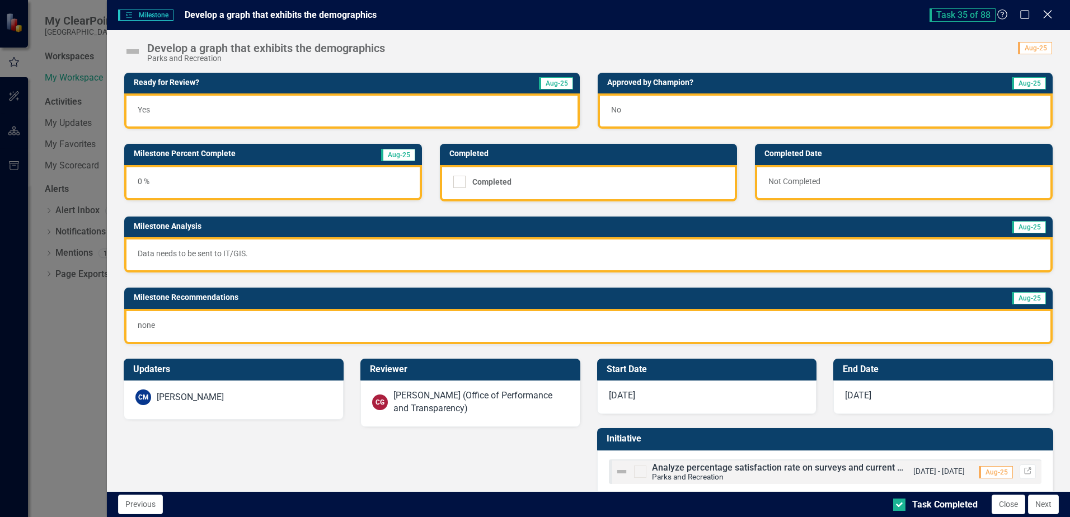
click at [1051, 17] on icon "Close" at bounding box center [1047, 14] width 14 height 11
